Goal: Task Accomplishment & Management: Manage account settings

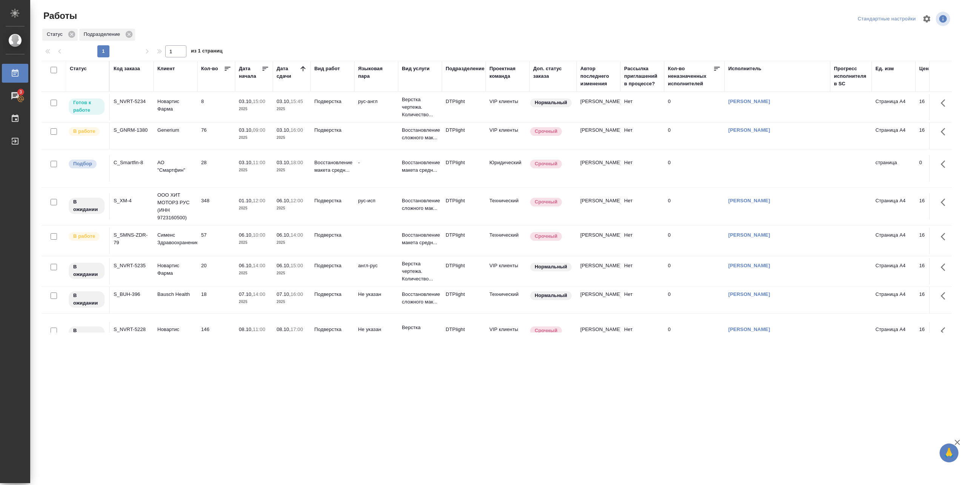
click at [274, 103] on td "03.10, 15:45 2025" at bounding box center [292, 107] width 38 height 26
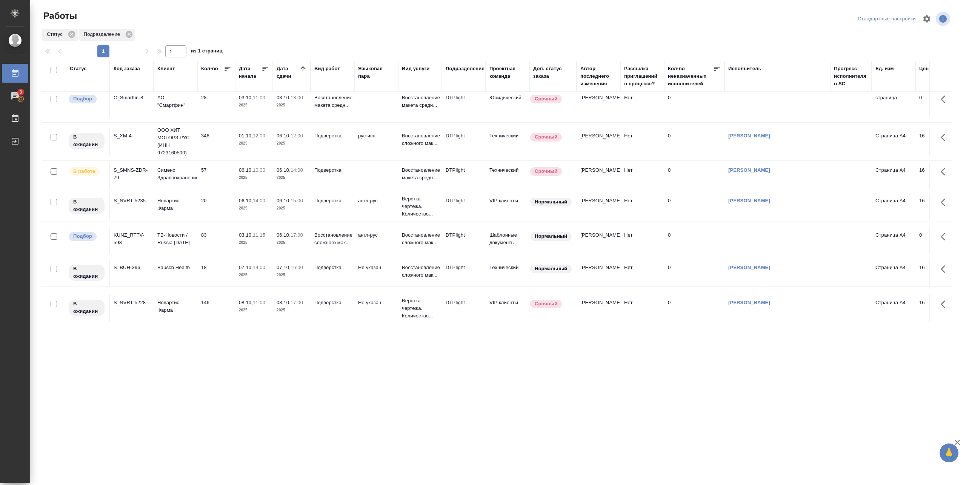
scroll to position [50, 0]
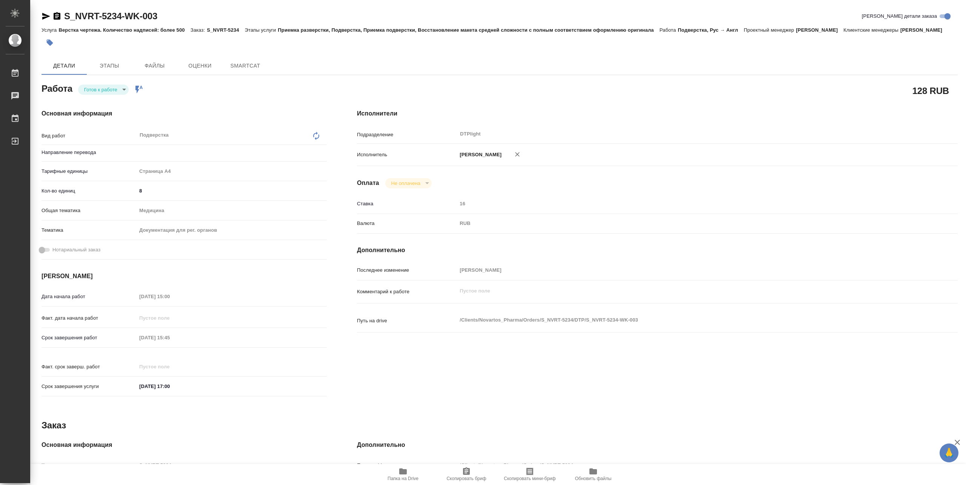
type textarea "x"
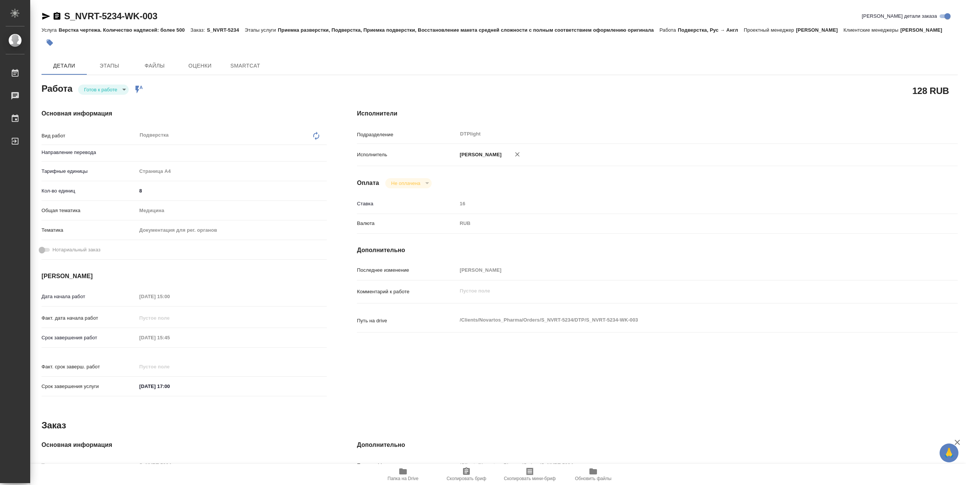
type textarea "x"
type input "рус-англ"
type textarea "x"
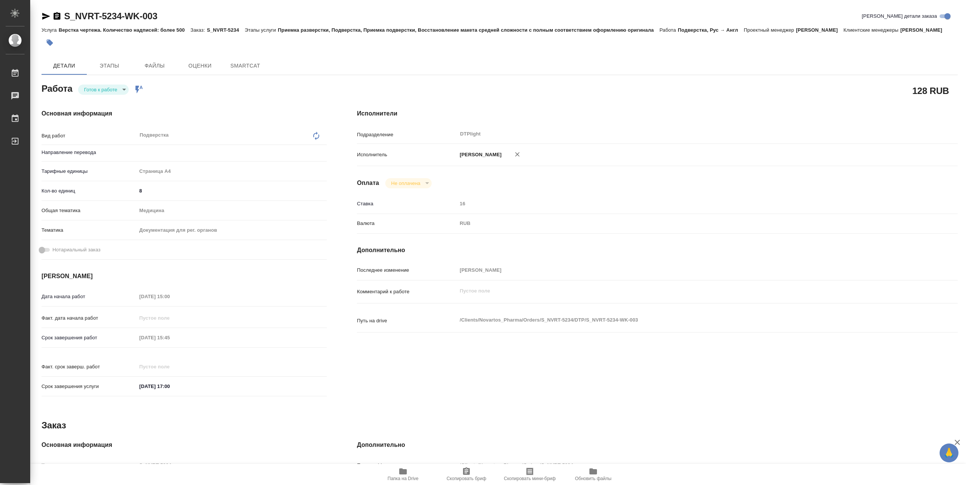
type textarea "x"
click at [108, 85] on body "🙏 .cls-1 fill:#fff; AWATERA Pankina Anna Работы Чаты График Выйти S_NVRT-5234-W…" at bounding box center [483, 242] width 966 height 485
type textarea "x"
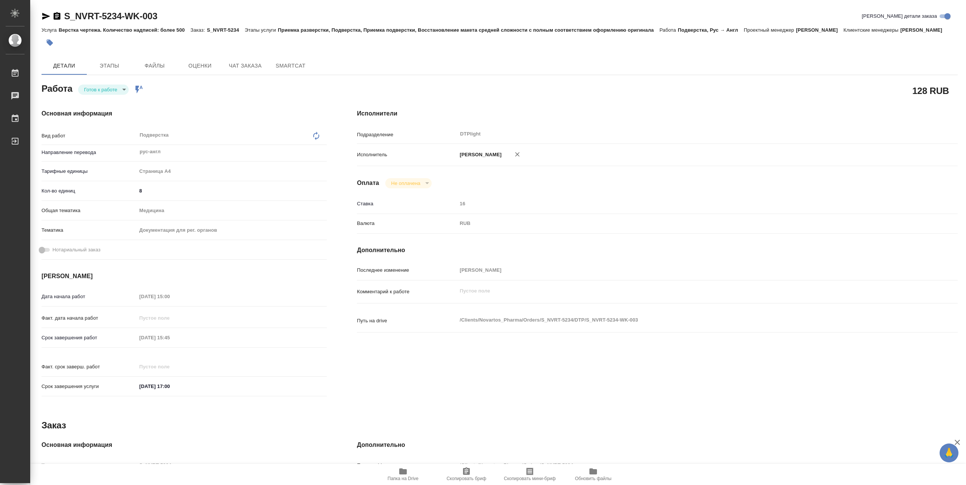
type textarea "x"
click at [106, 88] on button "В работе" at bounding box center [96, 89] width 25 height 8
type textarea "x"
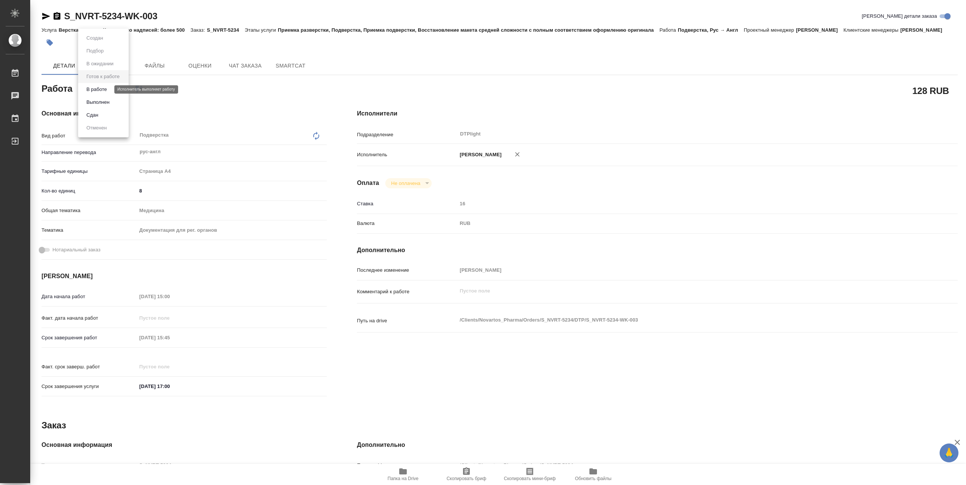
type textarea "x"
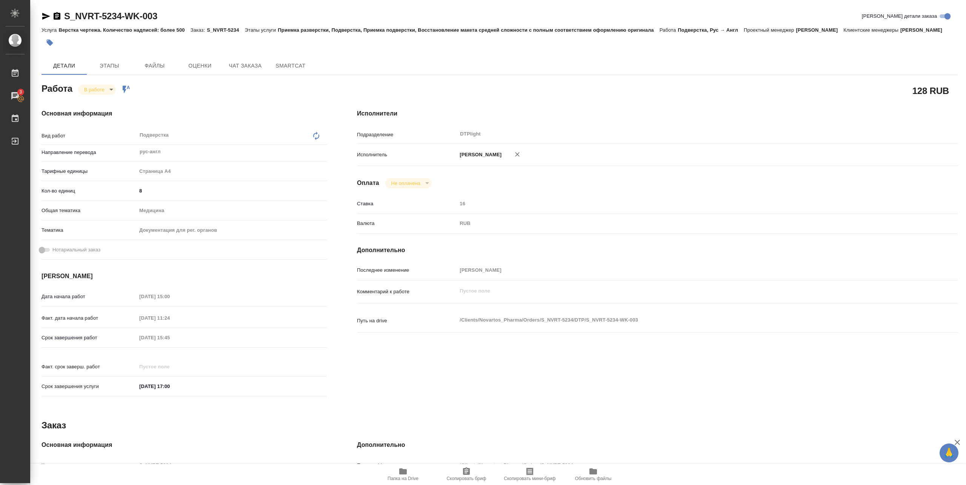
type textarea "x"
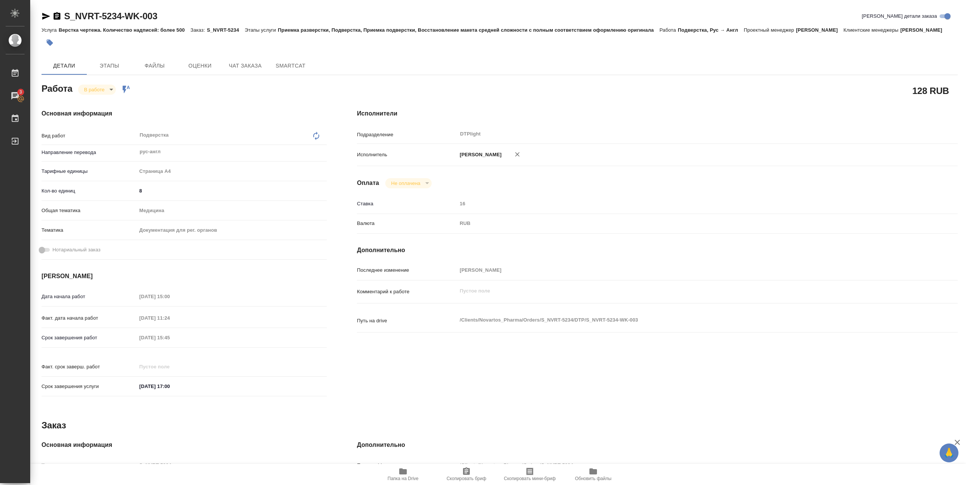
type textarea "x"
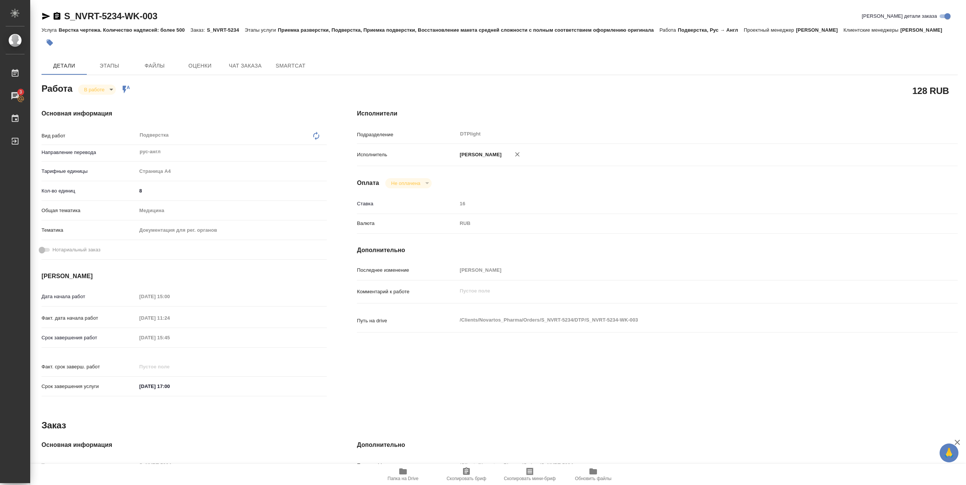
type textarea "x"
click at [404, 481] on span "Папка на Drive" at bounding box center [402, 478] width 31 height 5
click at [401, 467] on icon "button" at bounding box center [402, 471] width 9 height 9
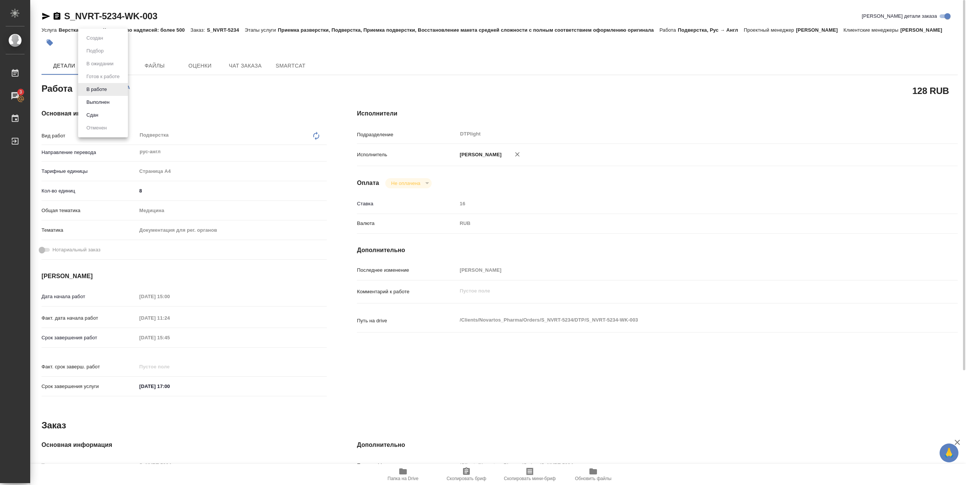
click at [111, 88] on body "🙏 .cls-1 fill:#fff; AWATERA Pankina Anna Работы 3 Чаты График Выйти S_NVRT-5234…" at bounding box center [483, 242] width 966 height 485
click at [105, 103] on button "Выполнен" at bounding box center [98, 102] width 28 height 8
drag, startPoint x: 63, startPoint y: 23, endPoint x: 183, endPoint y: 22, distance: 120.4
click at [183, 22] on div "S_NVRT-5234-WK-003 Кратко детали заказа" at bounding box center [500, 17] width 916 height 15
copy link "S_NVRT-5234-WK-003"
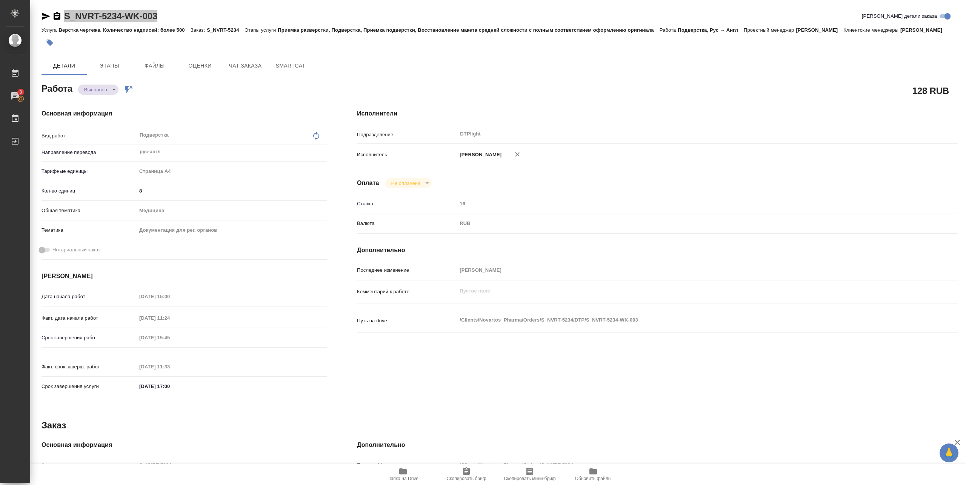
type textarea "x"
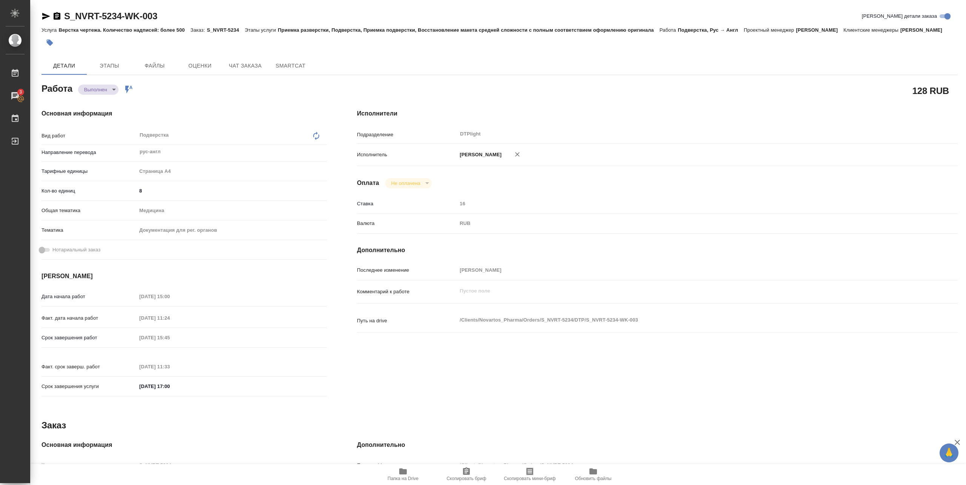
type textarea "x"
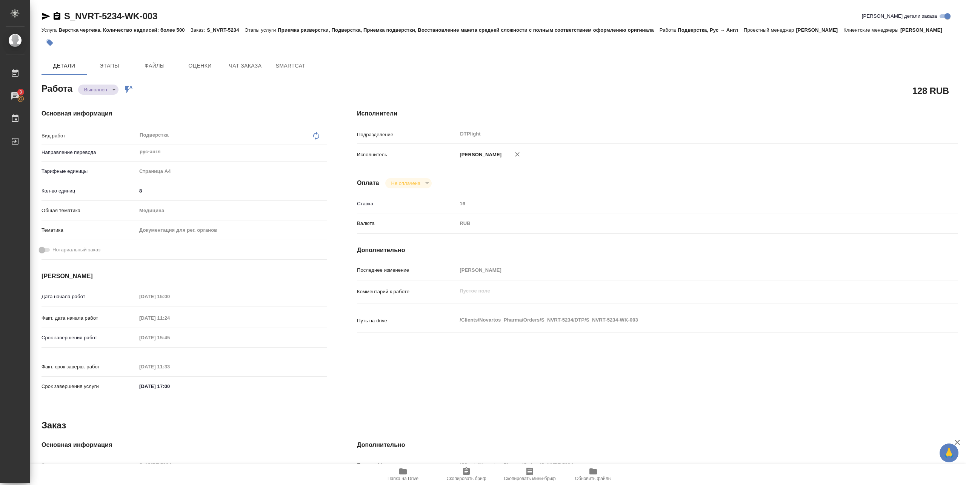
type textarea "x"
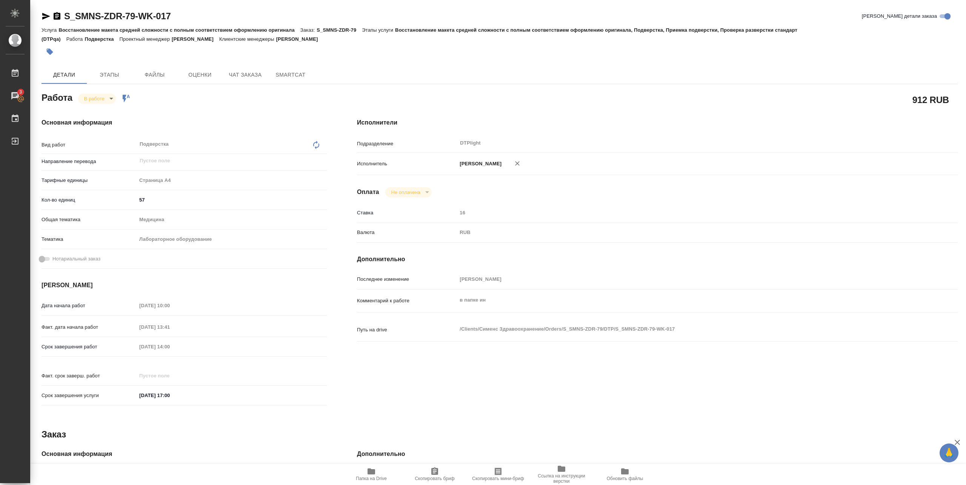
click at [378, 468] on span "Папка на Drive" at bounding box center [371, 474] width 54 height 14
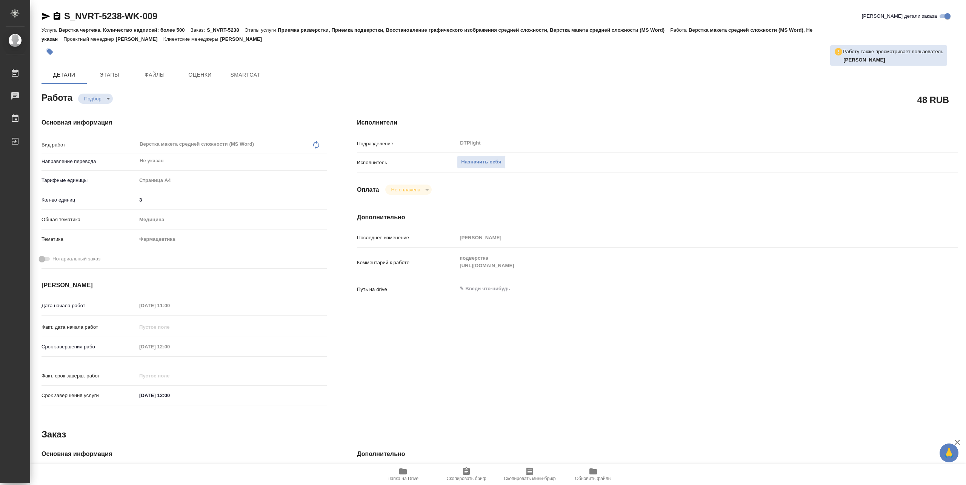
type textarea "x"
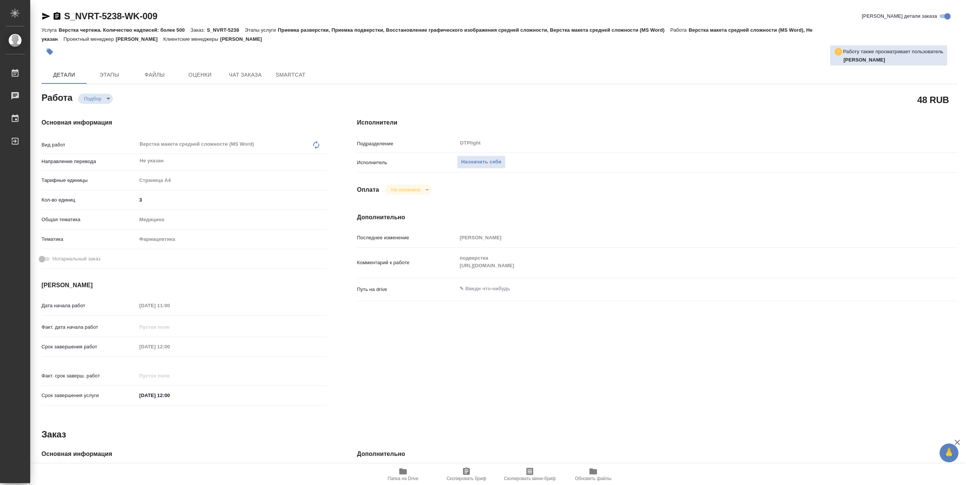
type textarea "x"
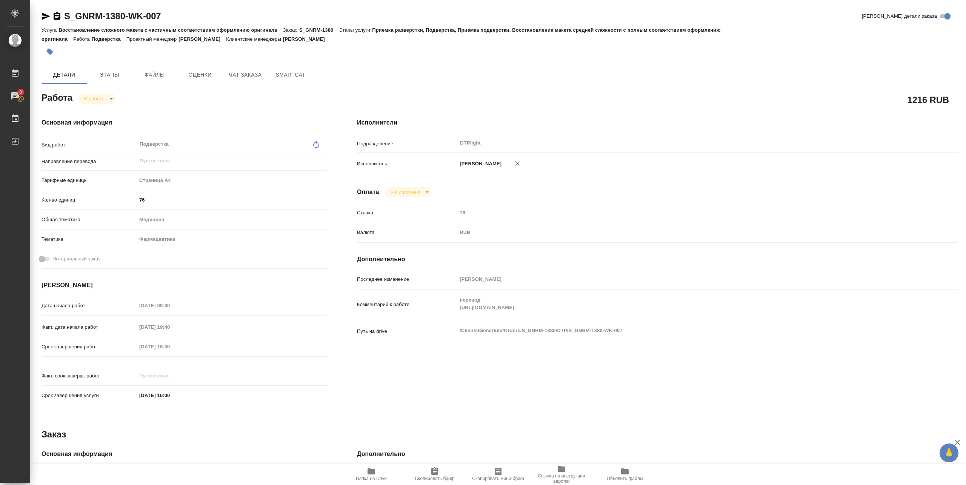
click at [369, 471] on icon "button" at bounding box center [371, 471] width 8 height 6
click at [106, 98] on body "🙏 .cls-1 fill:#fff; AWATERA Pankina Anna Работы 3 Чаты График Выйти S_GNRM-1380…" at bounding box center [483, 242] width 966 height 485
click at [101, 109] on button "Выполнен" at bounding box center [98, 111] width 28 height 8
type textarea "x"
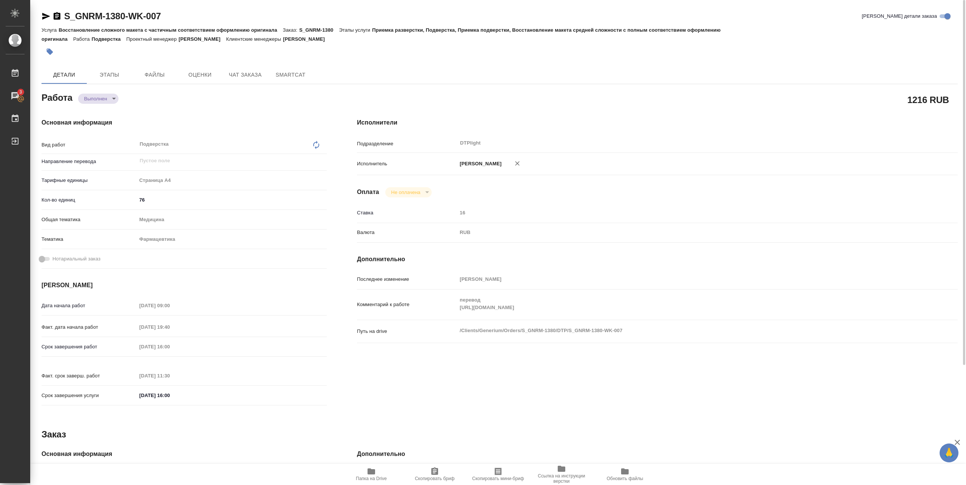
type textarea "x"
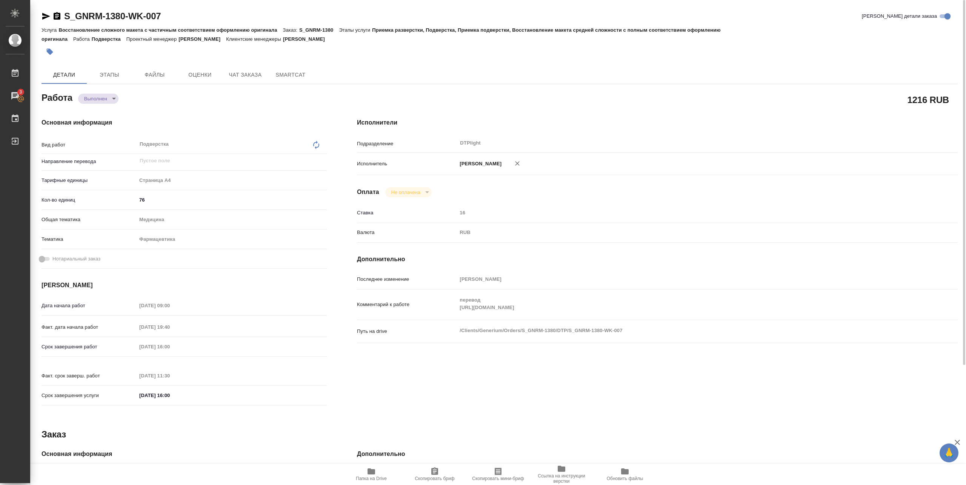
type textarea "x"
drag, startPoint x: 63, startPoint y: 22, endPoint x: 192, endPoint y: 25, distance: 128.7
click at [192, 25] on div "S_GNRM-1380-WK-007 Кратко детали заказа" at bounding box center [500, 17] width 916 height 15
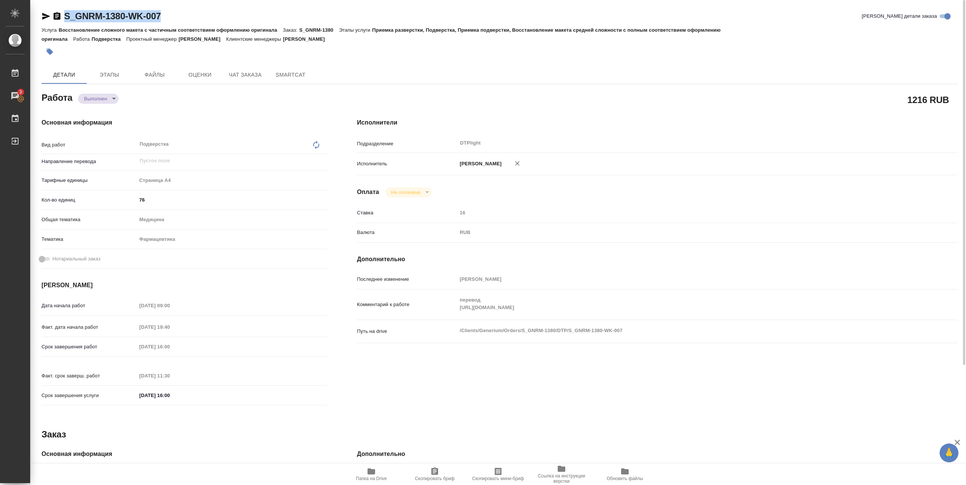
copy link "S_GNRM-1380-WK-007"
type textarea "x"
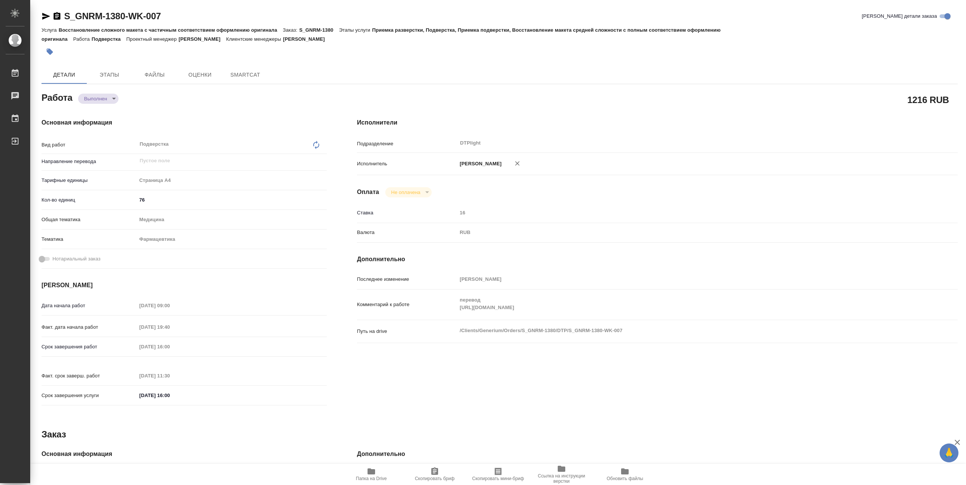
type textarea "x"
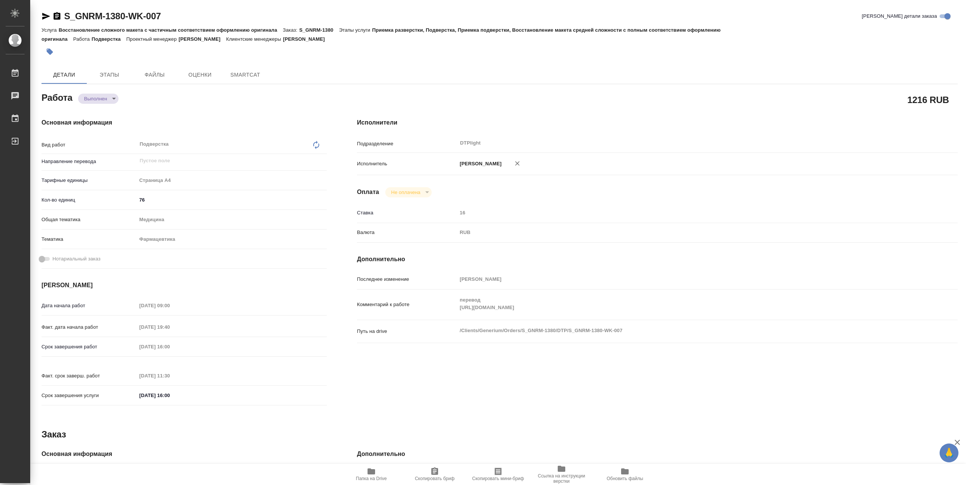
type textarea "x"
